Goal: Task Accomplishment & Management: Complete application form

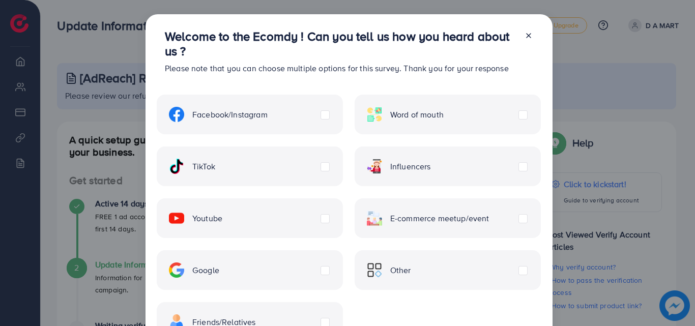
click at [653, 199] on div "Welcome to the Ecomdy ! Can you tell us how you heard about us ? Please note th…" at bounding box center [347, 163] width 695 height 326
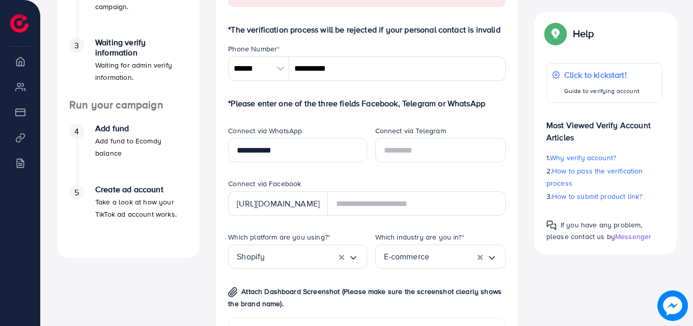
scroll to position [288, 0]
